Goal: Task Accomplishment & Management: Use online tool/utility

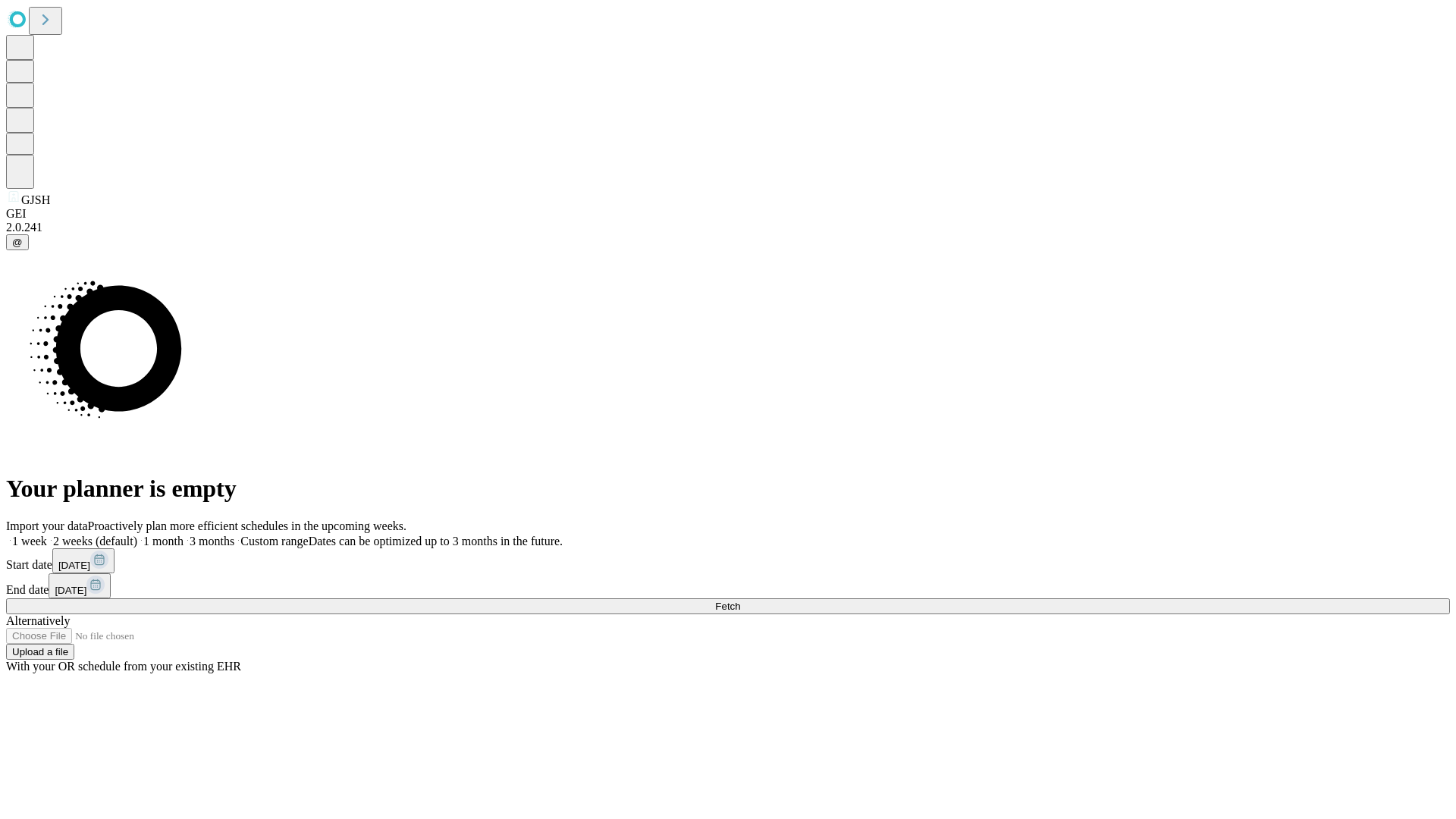
click at [183, 534] on label "1 month" at bounding box center [160, 541] width 47 height 13
click at [740, 601] on span "Fetch" at bounding box center [728, 606] width 25 height 11
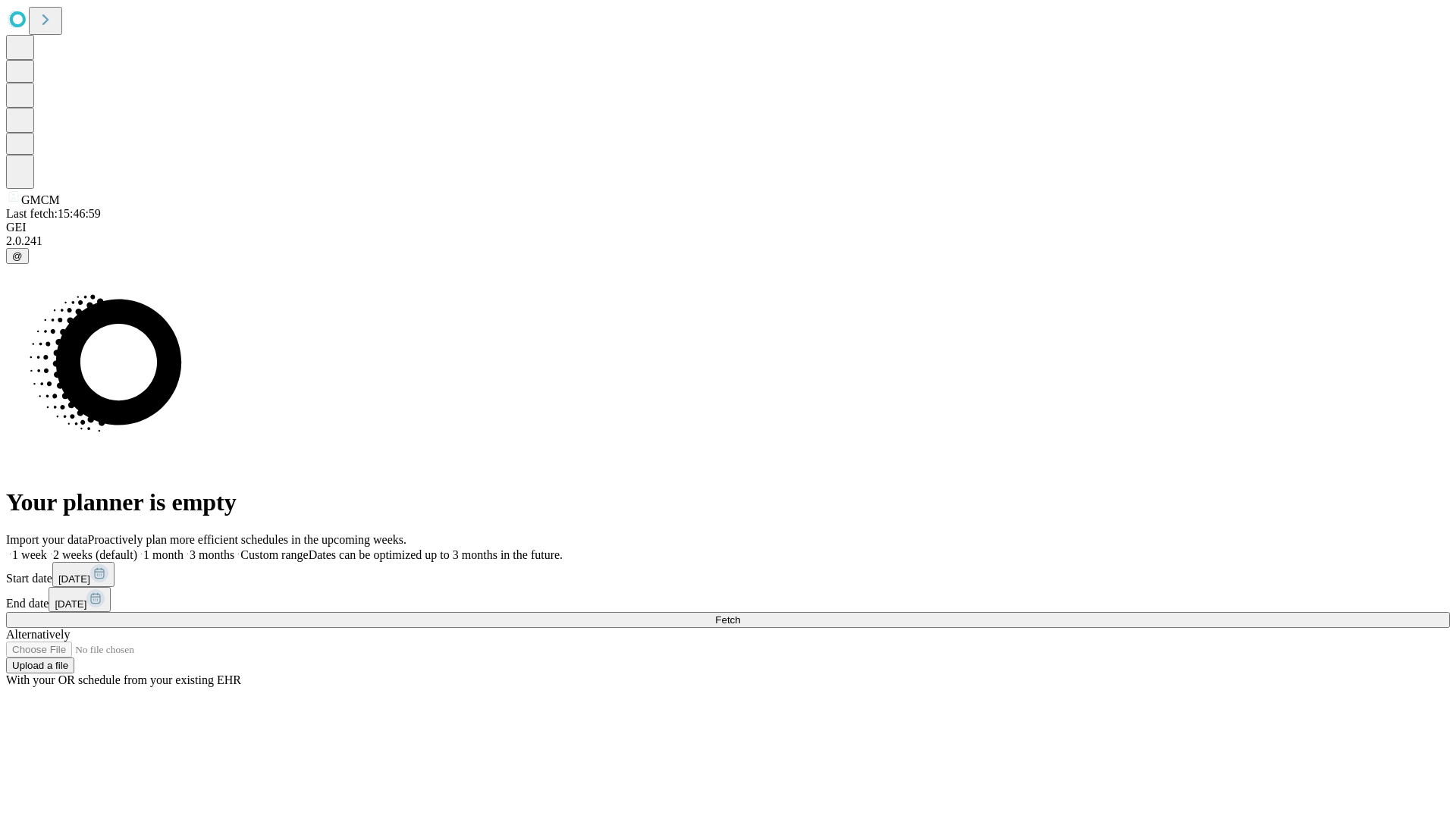
click at [183, 549] on label "1 month" at bounding box center [160, 555] width 47 height 13
click at [740, 614] on span "Fetch" at bounding box center [728, 620] width 25 height 11
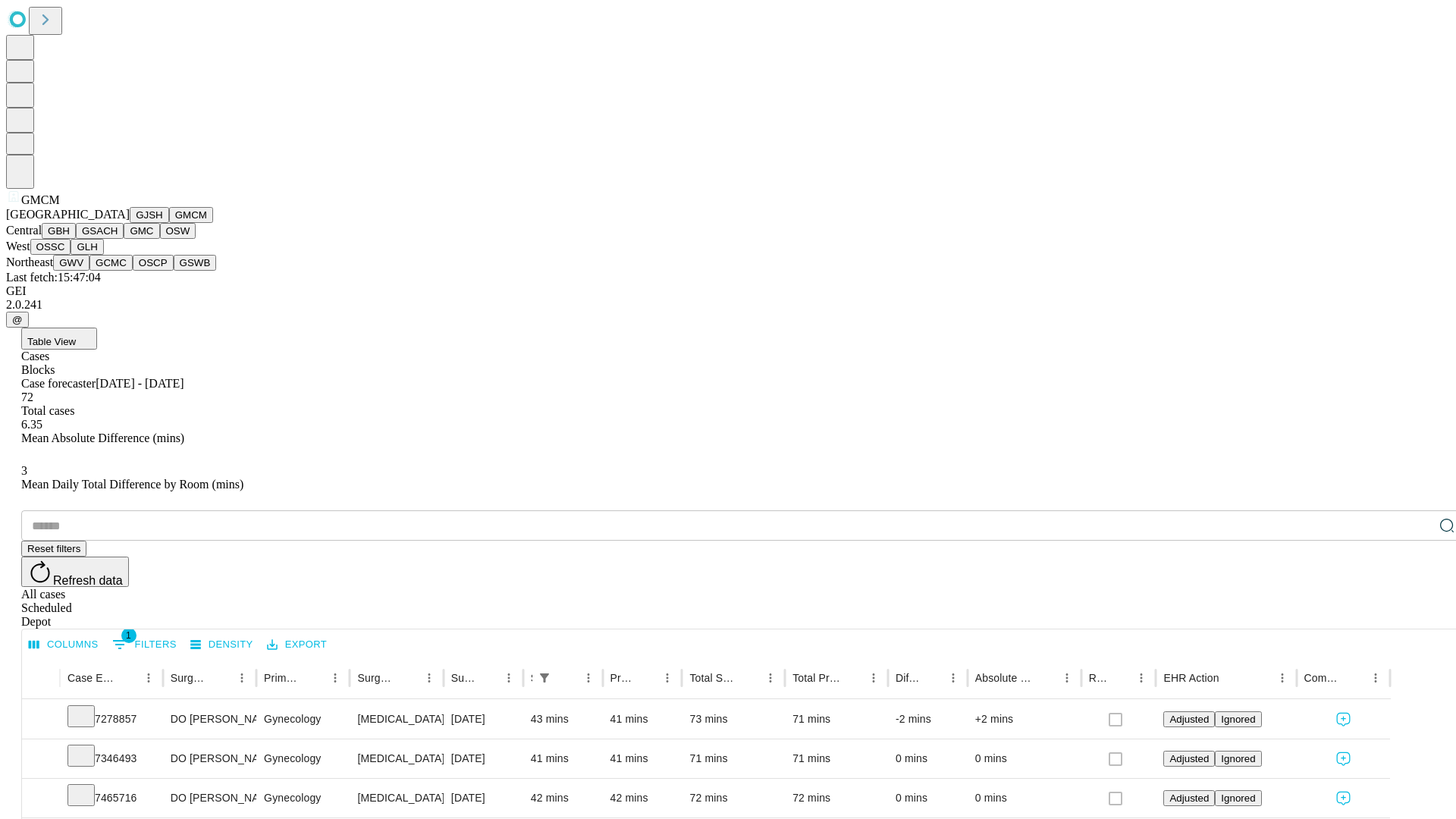
click at [76, 239] on button "GBH" at bounding box center [58, 231] width 34 height 16
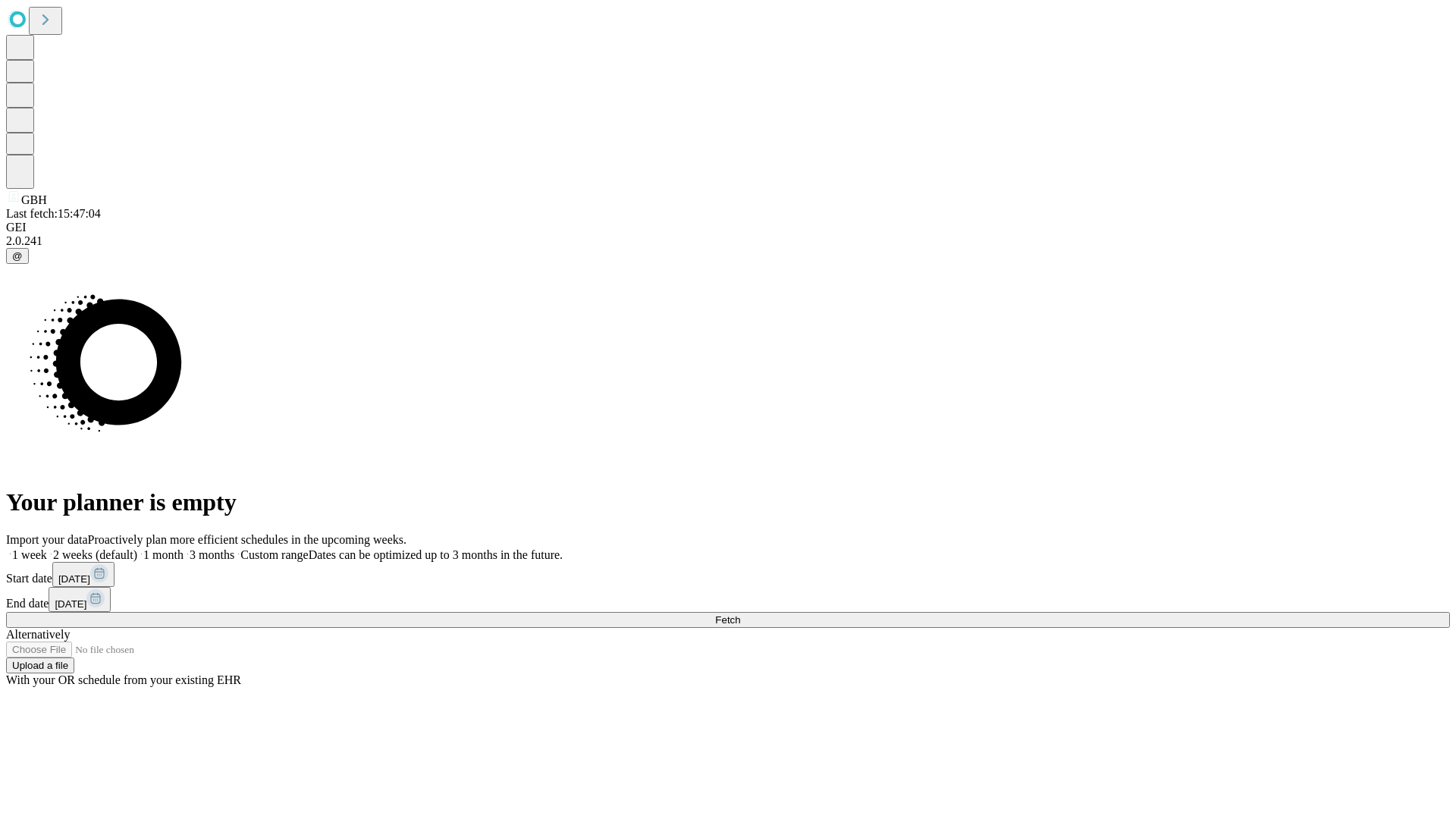
click at [183, 549] on label "1 month" at bounding box center [160, 555] width 47 height 13
click at [740, 614] on span "Fetch" at bounding box center [728, 620] width 25 height 11
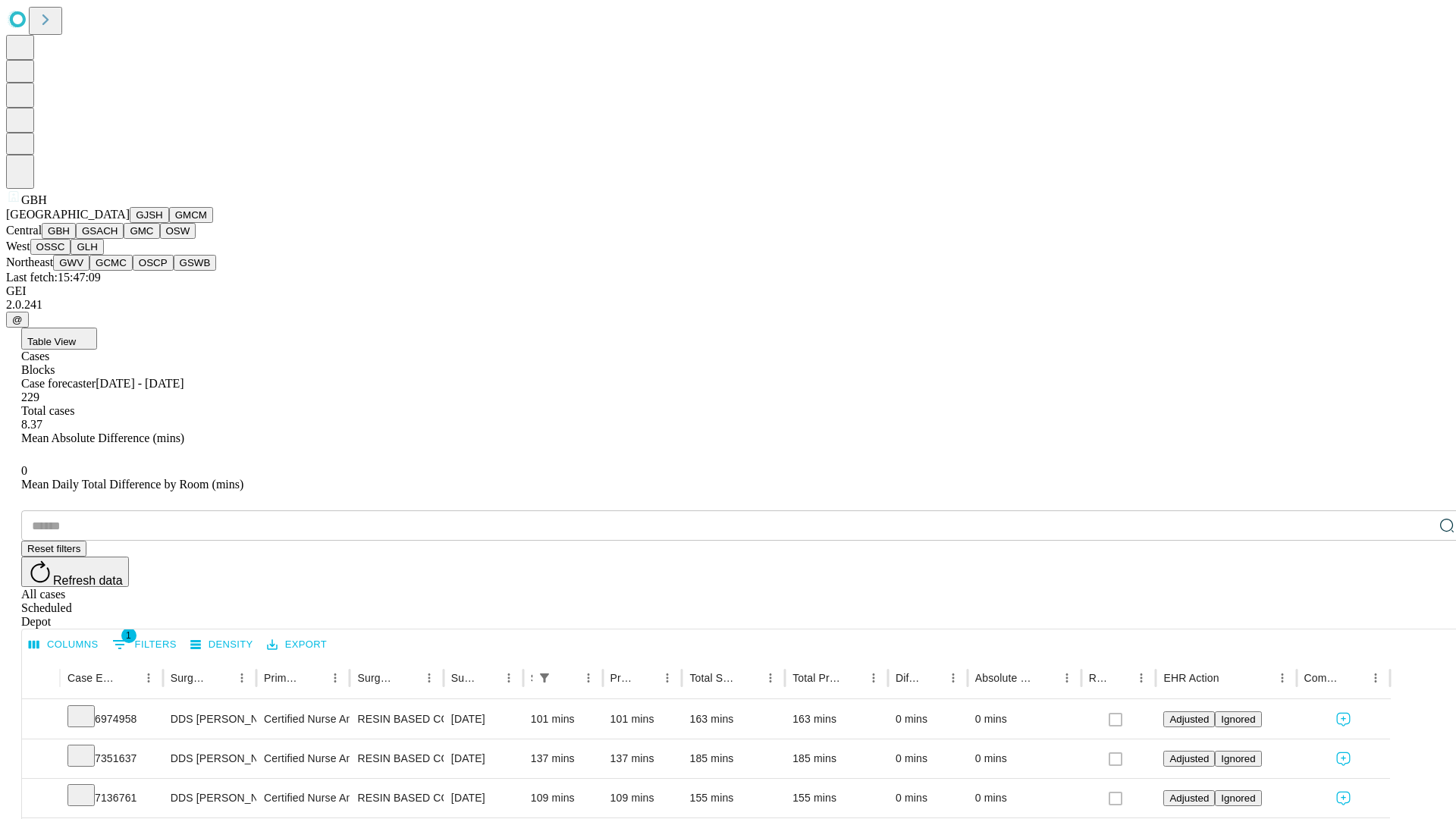
click at [118, 239] on button "GSACH" at bounding box center [100, 231] width 47 height 16
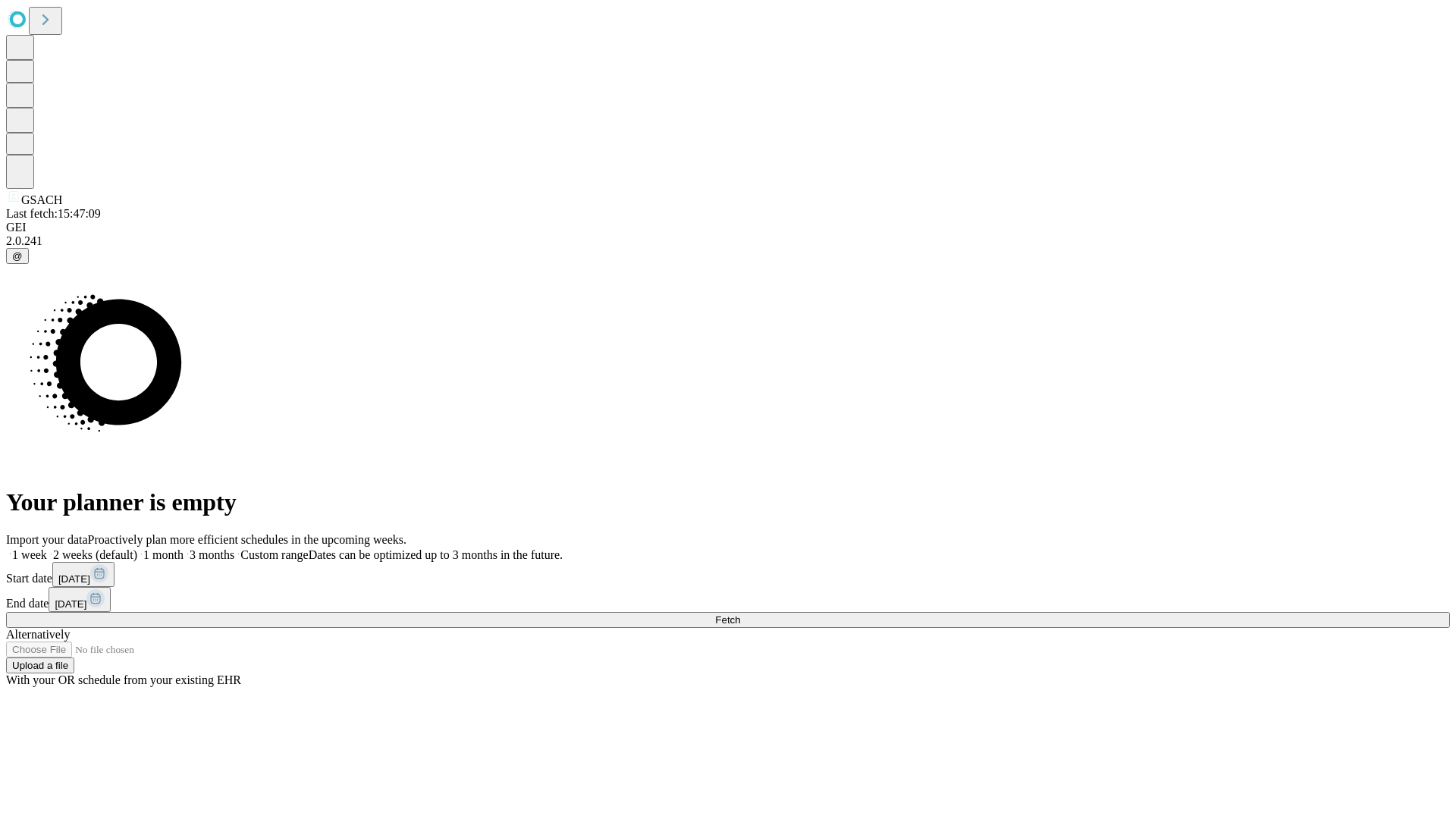
click at [183, 549] on label "1 month" at bounding box center [160, 555] width 47 height 13
click at [740, 614] on span "Fetch" at bounding box center [728, 620] width 25 height 11
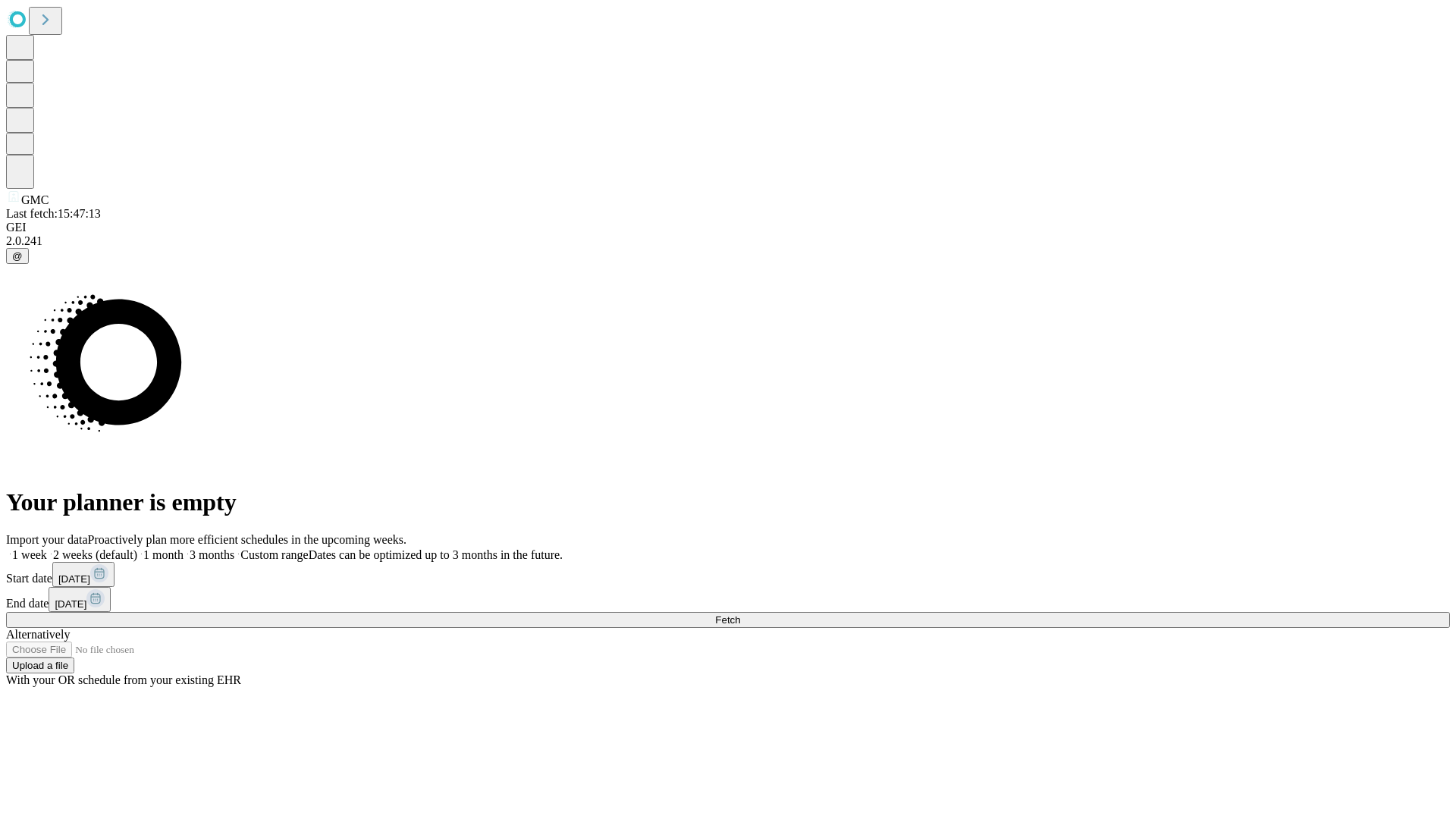
click at [183, 549] on label "1 month" at bounding box center [160, 555] width 47 height 13
click at [740, 614] on span "Fetch" at bounding box center [728, 620] width 25 height 11
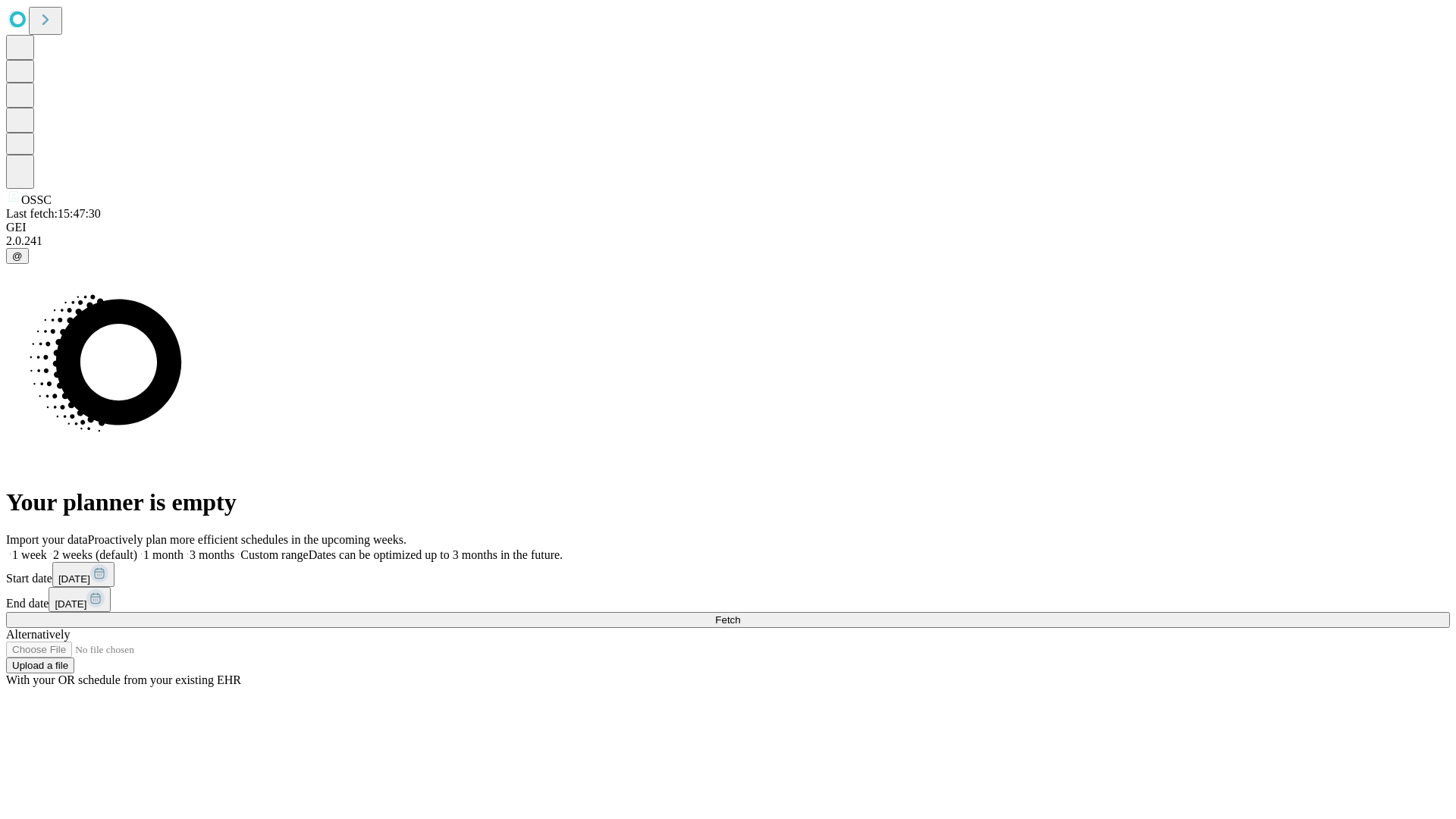
click at [183, 549] on label "1 month" at bounding box center [160, 555] width 47 height 13
click at [740, 614] on span "Fetch" at bounding box center [728, 620] width 25 height 11
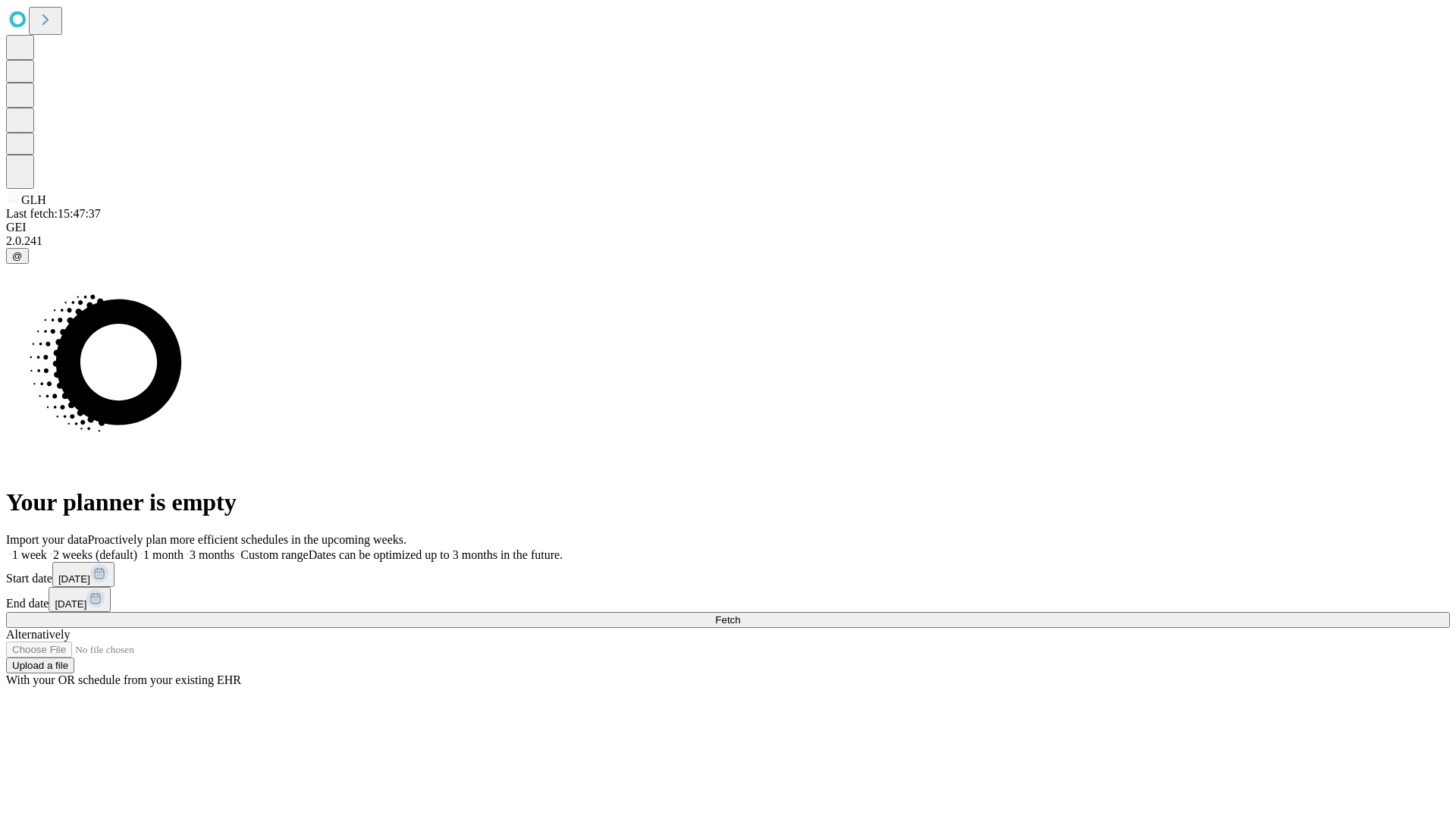
click at [183, 549] on label "1 month" at bounding box center [160, 555] width 47 height 13
click at [740, 614] on span "Fetch" at bounding box center [728, 620] width 25 height 11
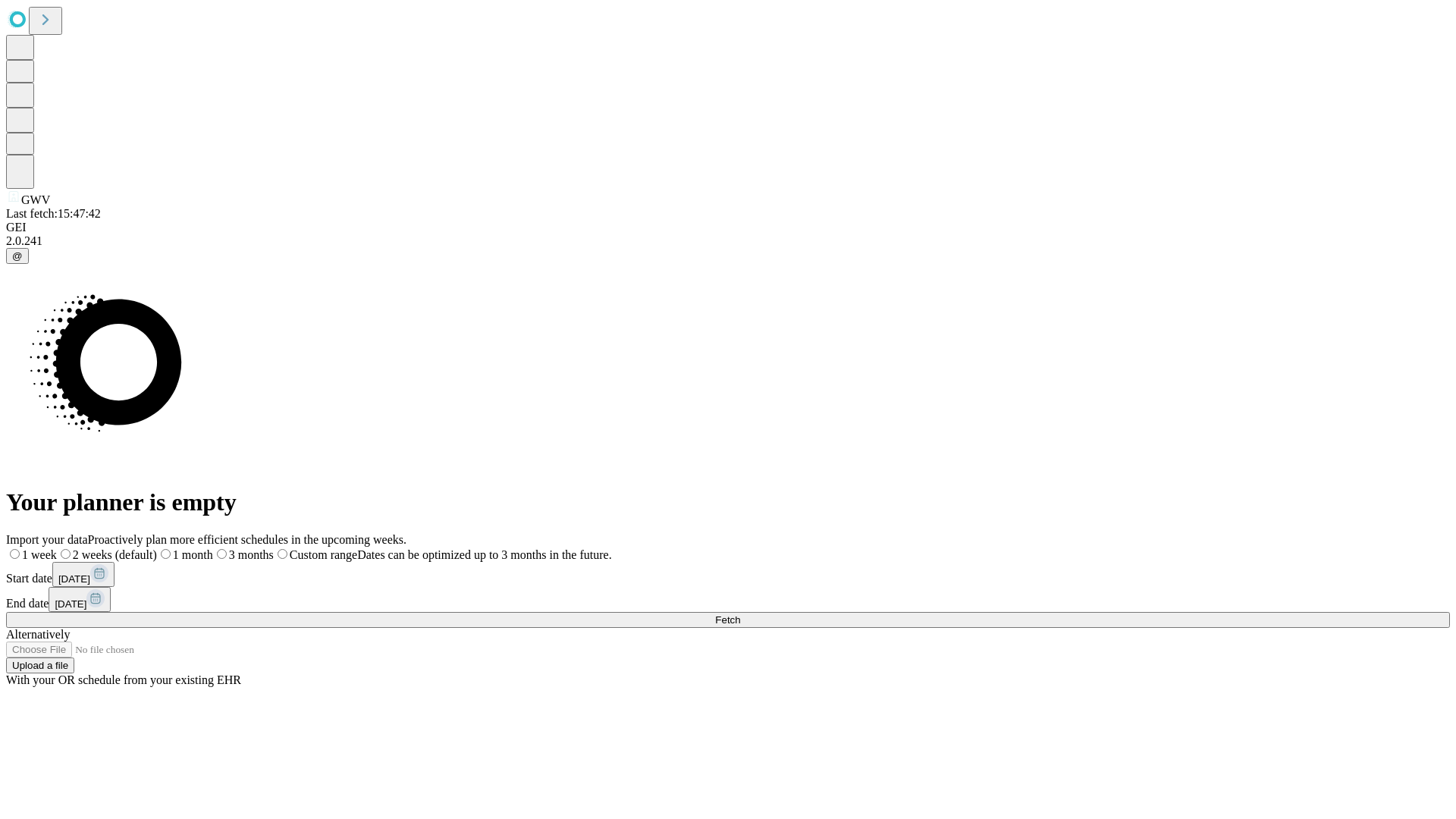
click at [740, 614] on span "Fetch" at bounding box center [728, 620] width 25 height 11
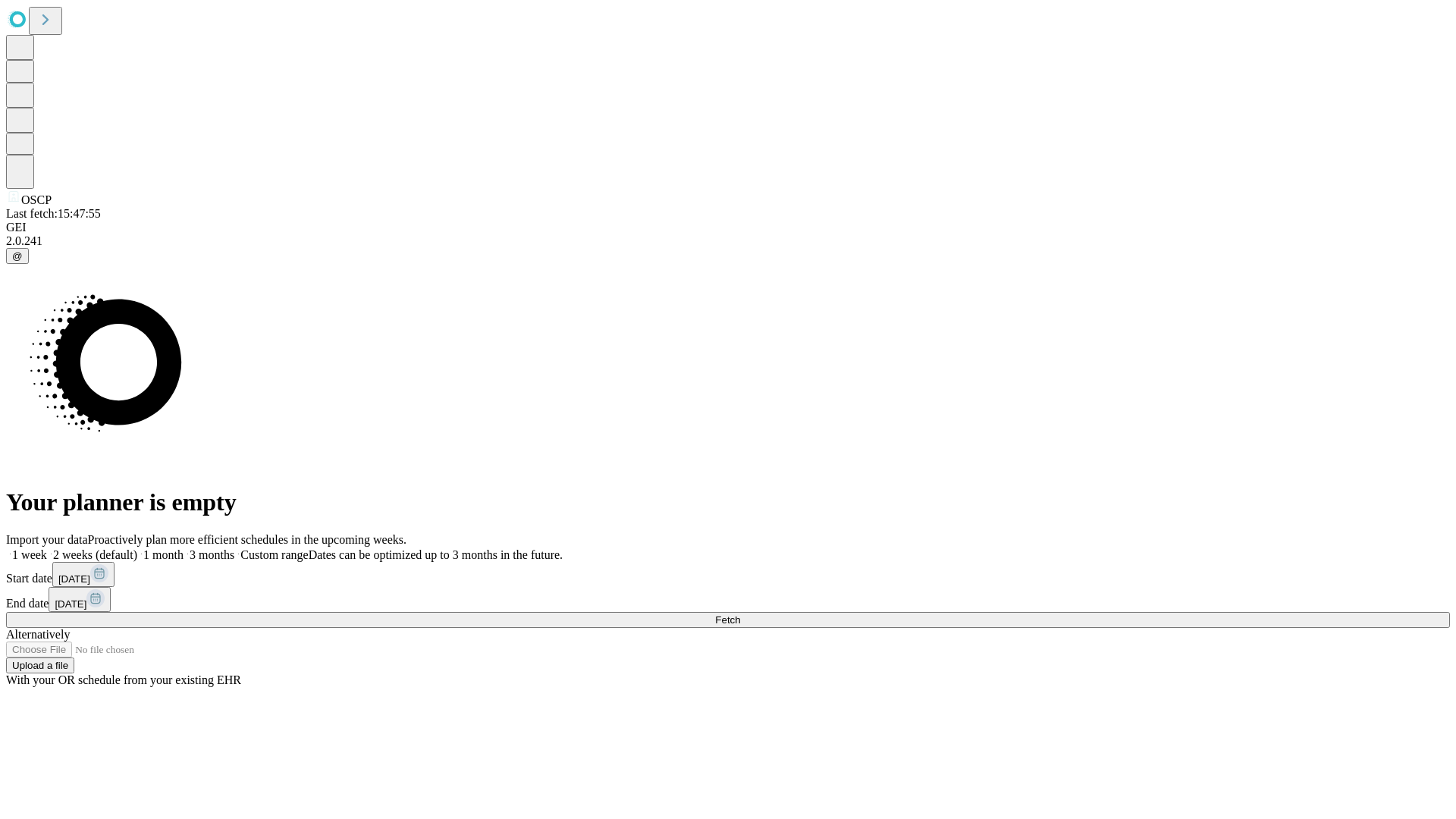
click at [183, 549] on label "1 month" at bounding box center [160, 555] width 47 height 13
click at [740, 614] on span "Fetch" at bounding box center [728, 620] width 25 height 11
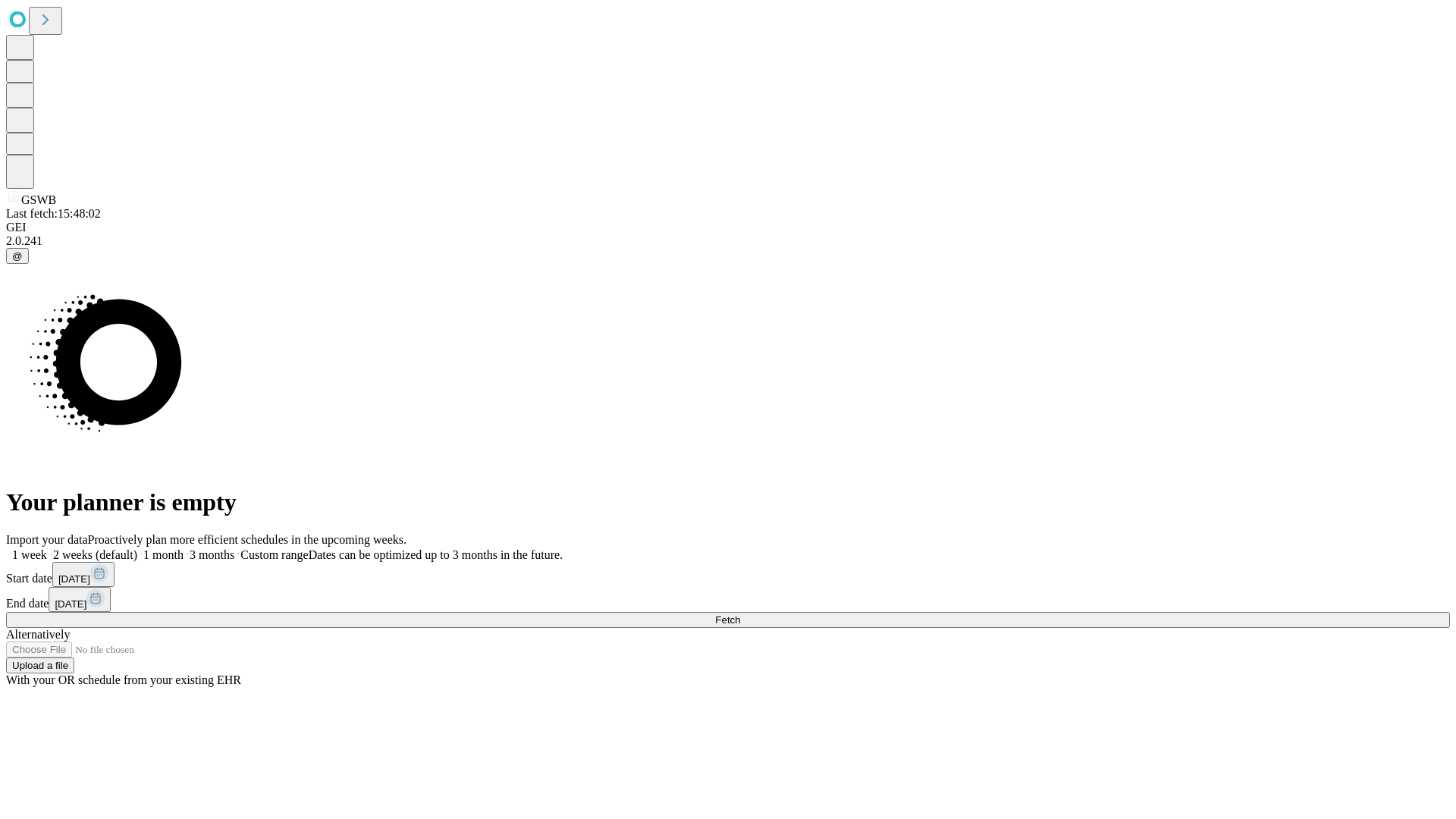
click at [183, 549] on label "1 month" at bounding box center [160, 555] width 47 height 13
click at [740, 614] on span "Fetch" at bounding box center [728, 620] width 25 height 11
